Goal: Entertainment & Leisure: Consume media (video, audio)

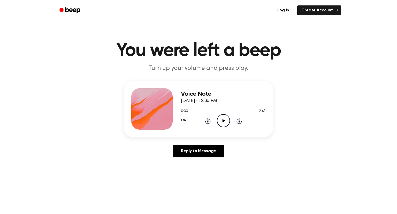
click at [224, 122] on icon "Play Audio" at bounding box center [223, 120] width 13 height 13
click at [224, 122] on icon "Pause Audio" at bounding box center [223, 120] width 13 height 13
click at [222, 126] on icon "Play Audio" at bounding box center [223, 120] width 13 height 13
drag, startPoint x: 184, startPoint y: 106, endPoint x: 162, endPoint y: 107, distance: 22.0
click at [162, 107] on div "Voice Note [DATE] · 12:36 PM 0:05 2:41 Your browser does not support the [objec…" at bounding box center [198, 109] width 149 height 56
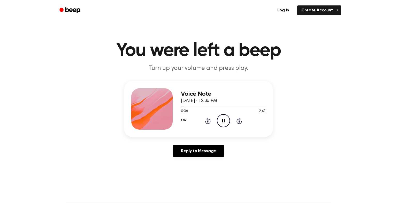
click at [221, 124] on icon "Pause Audio" at bounding box center [223, 120] width 13 height 13
drag, startPoint x: 182, startPoint y: 107, endPoint x: 169, endPoint y: 106, distance: 13.0
click at [169, 106] on div "Voice Note [DATE] · 12:36 PM 0:06 2:41 Your browser does not support the [objec…" at bounding box center [198, 109] width 149 height 56
click at [208, 122] on icon at bounding box center [207, 121] width 1 height 2
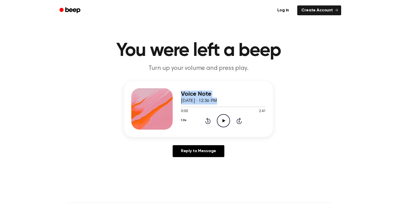
click at [224, 120] on icon at bounding box center [223, 120] width 3 height 3
click at [224, 120] on icon at bounding box center [223, 120] width 2 height 3
